Goal: Find specific page/section: Find specific page/section

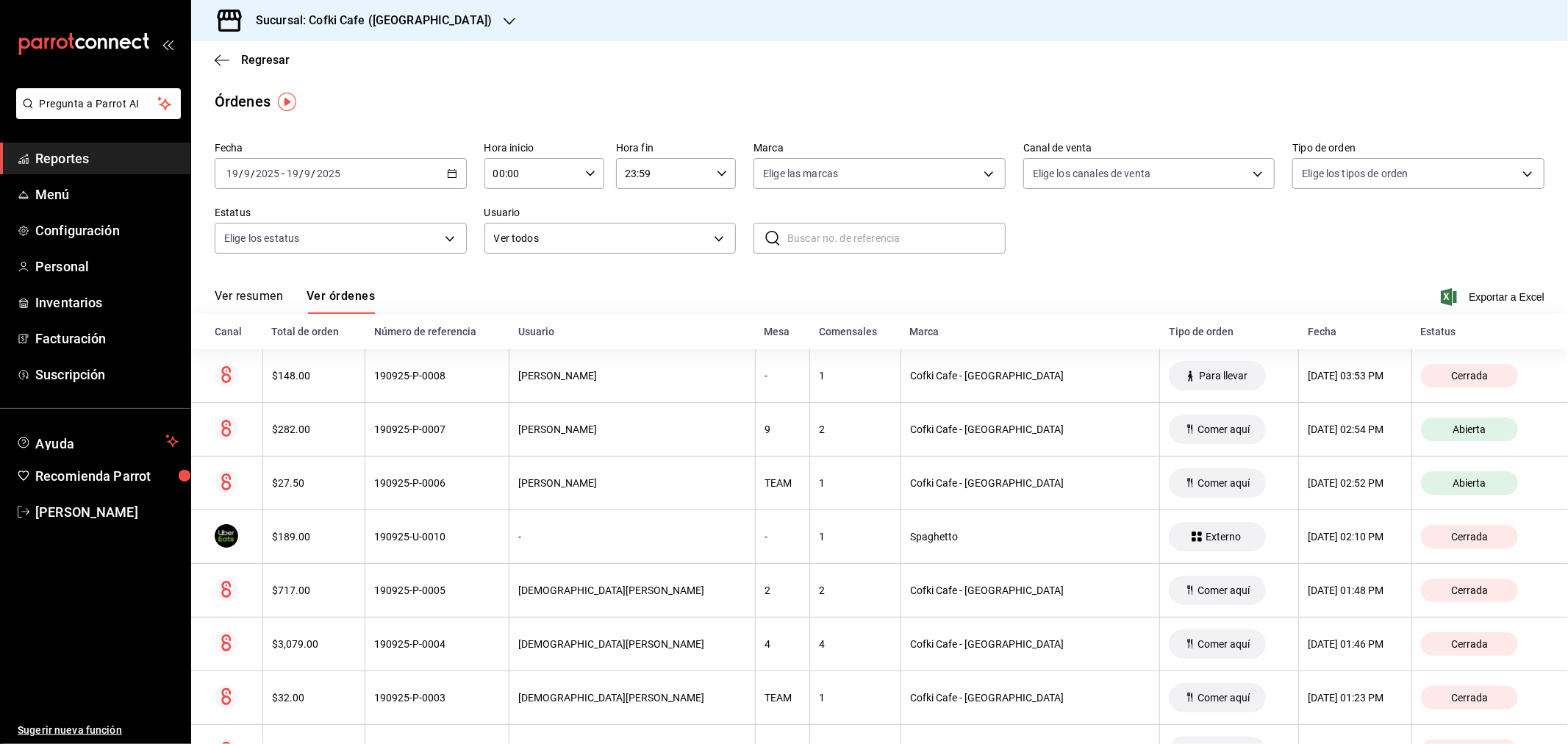
click at [262, 291] on button "Ver resumen" at bounding box center [249, 302] width 68 height 25
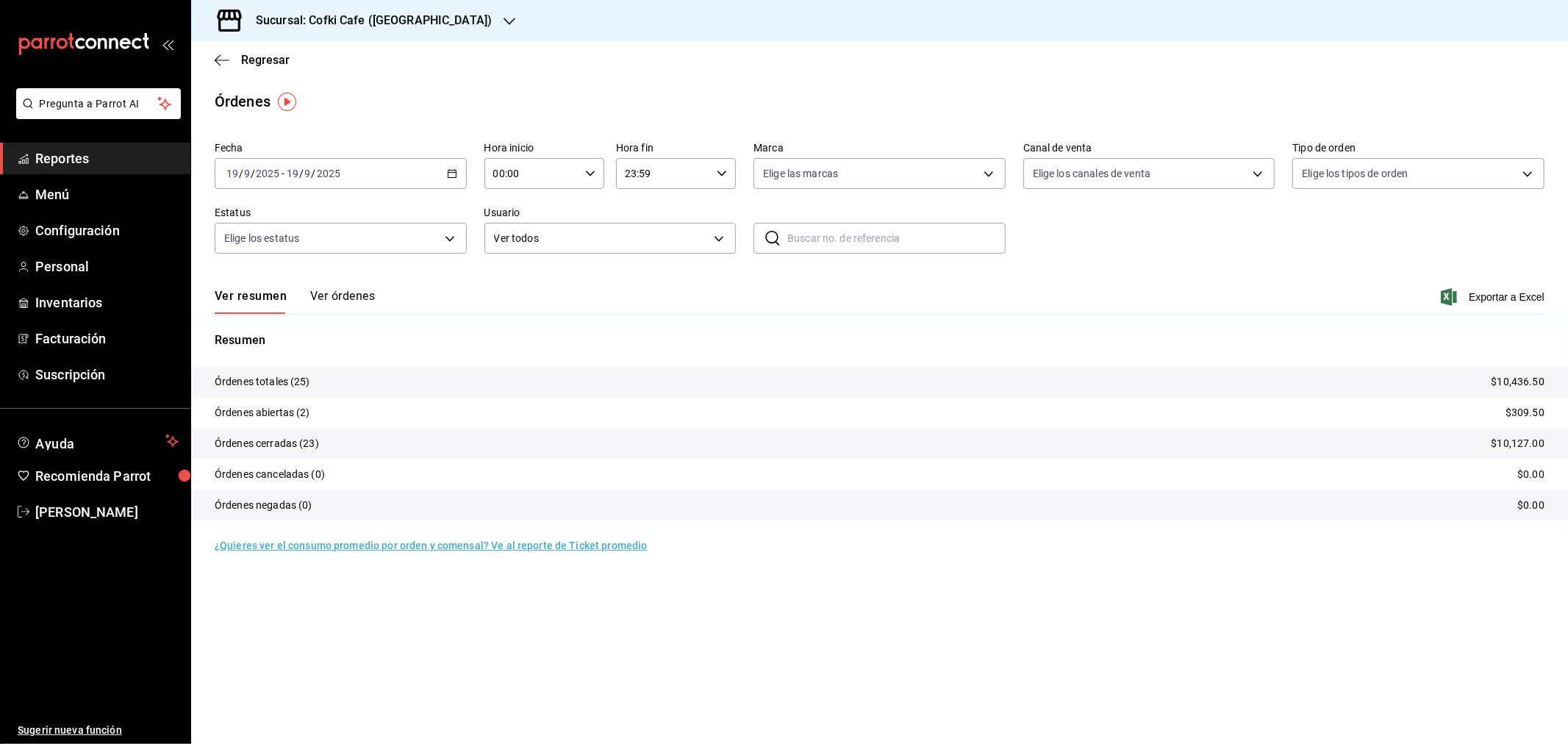
click at [425, 26] on h3 "Sucursal: Cofki Cafe ([GEOGRAPHIC_DATA])" at bounding box center [368, 21] width 248 height 18
click at [344, 63] on div "Cofki Kid-Friendly Café (MTY)" at bounding box center [302, 63] width 197 height 15
